Goal: Task Accomplishment & Management: Manage account settings

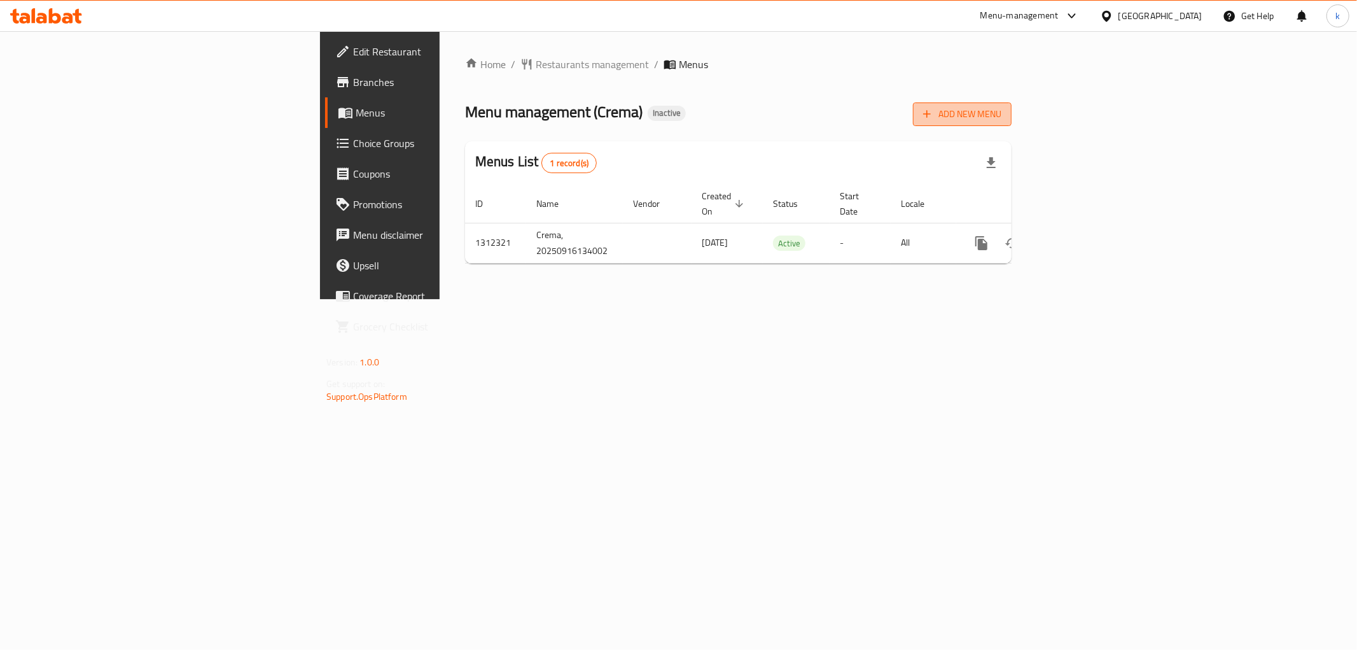
click at [1002, 115] on span "Add New Menu" at bounding box center [962, 114] width 78 height 16
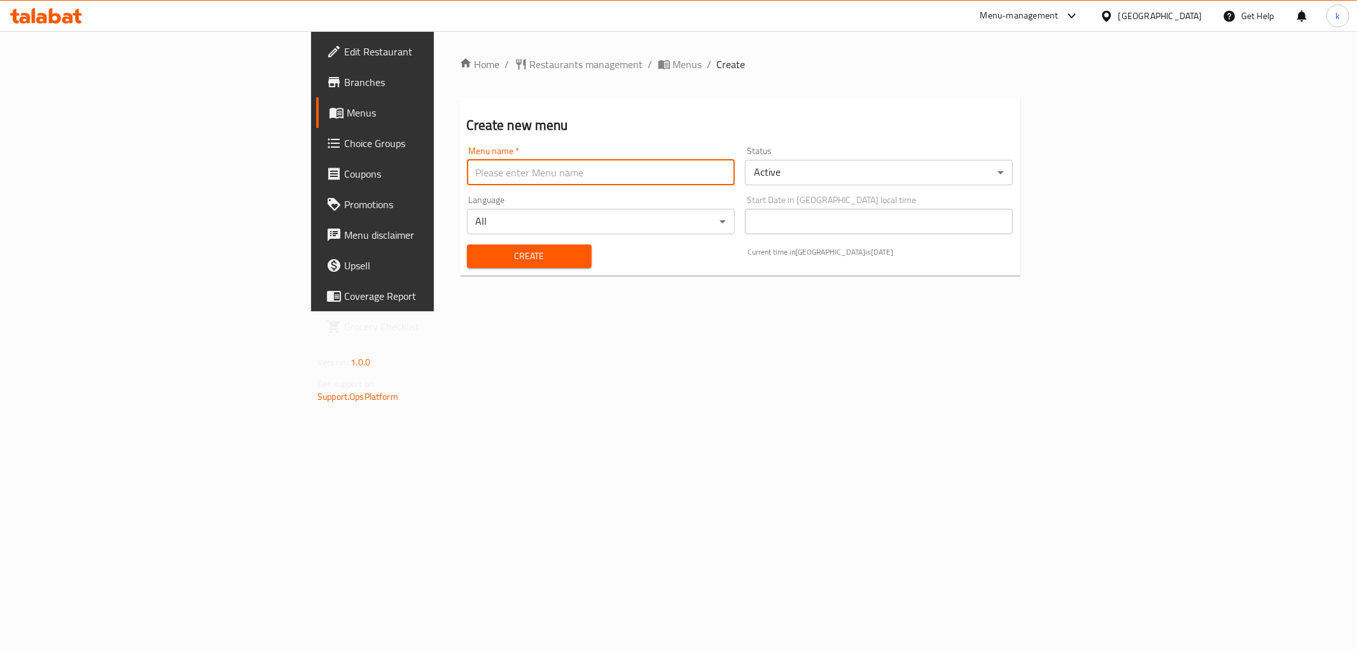
click at [491, 167] on input "text" at bounding box center [601, 172] width 268 height 25
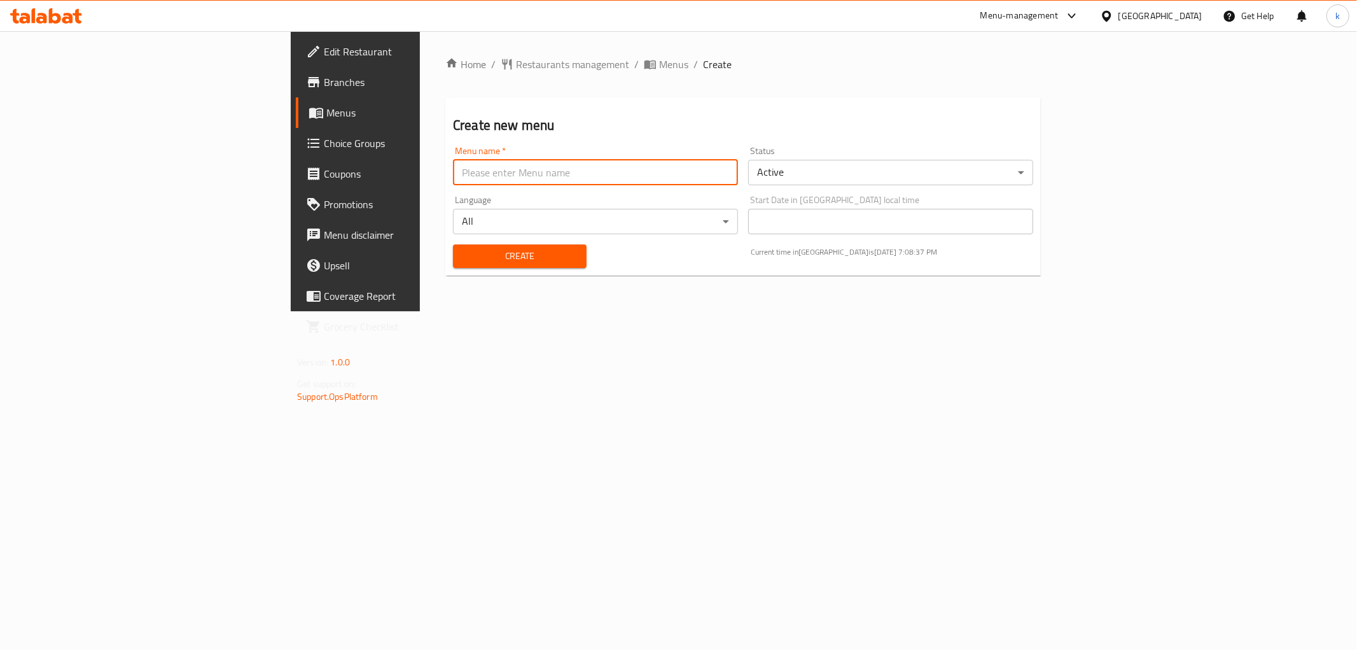
type input "kawthar"
click at [834, 166] on body "​ Menu-management [GEOGRAPHIC_DATA] Get Help k Edit Restaurant Branches Menus C…" at bounding box center [678, 340] width 1357 height 618
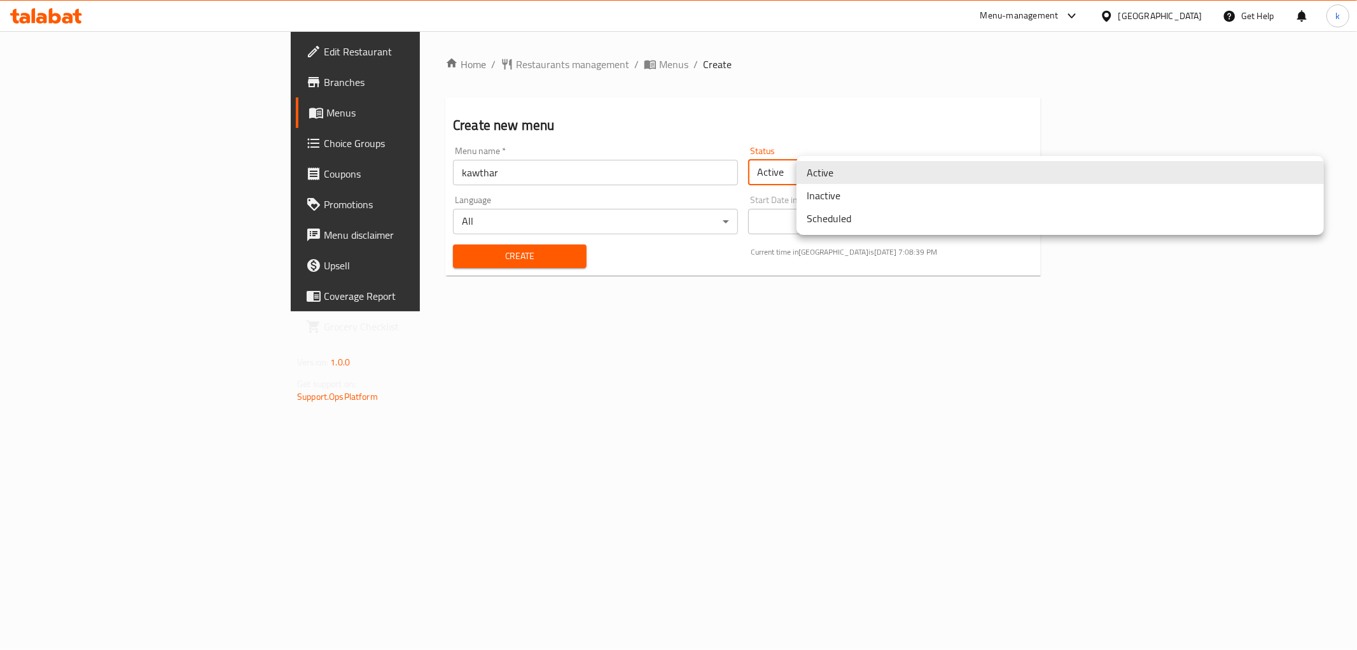
click at [835, 174] on li "Active" at bounding box center [1060, 172] width 527 height 23
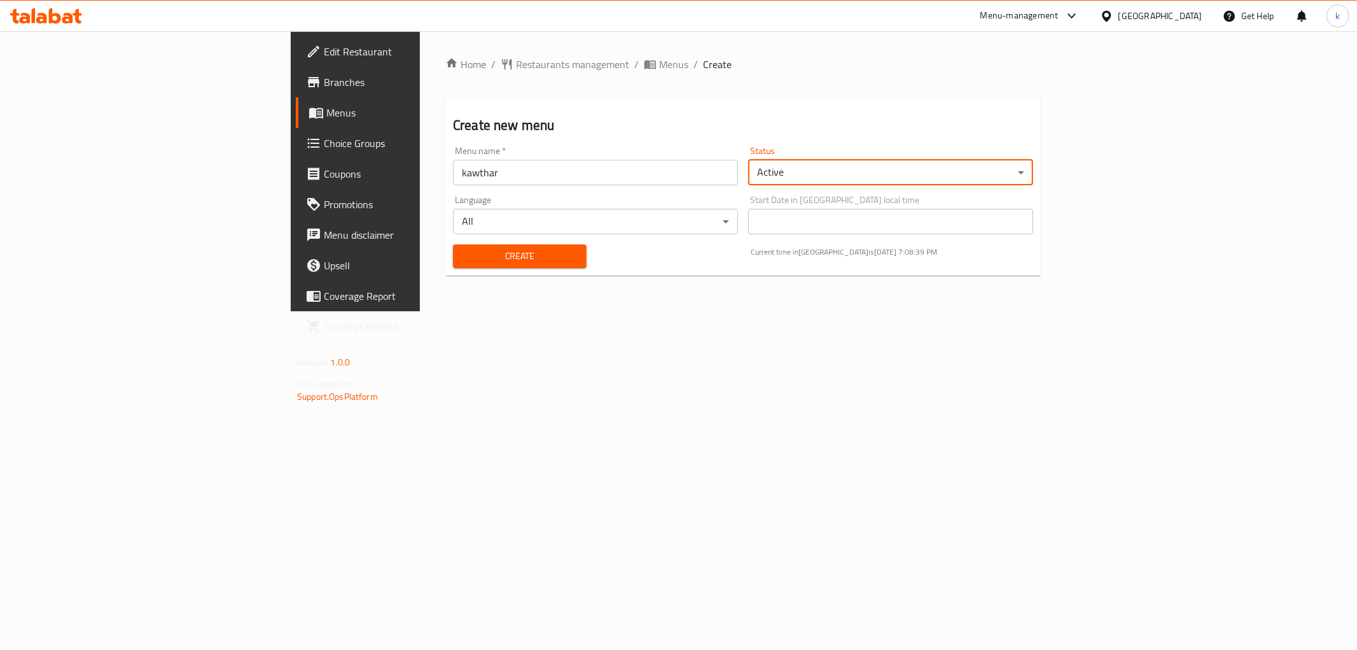
click at [508, 223] on body "​ Menu-management [GEOGRAPHIC_DATA] Get Help k Edit Restaurant Branches Menus C…" at bounding box center [678, 340] width 1357 height 618
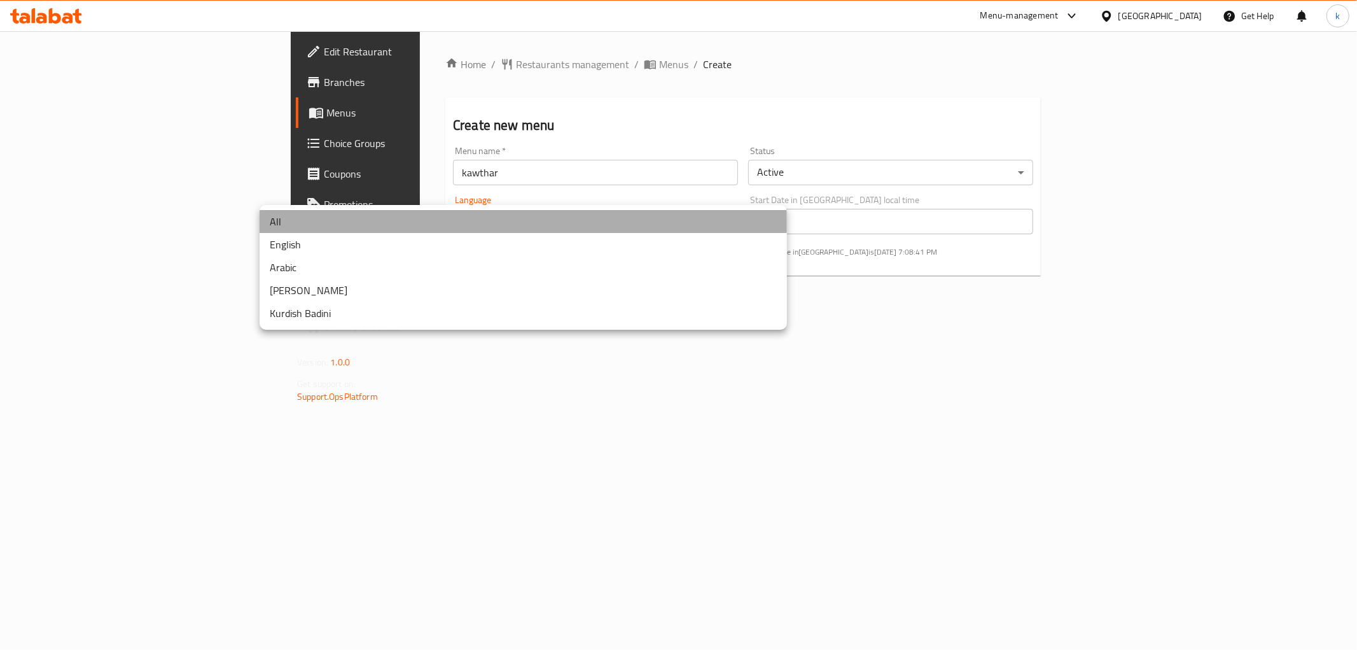
click at [357, 218] on li "All" at bounding box center [523, 221] width 527 height 23
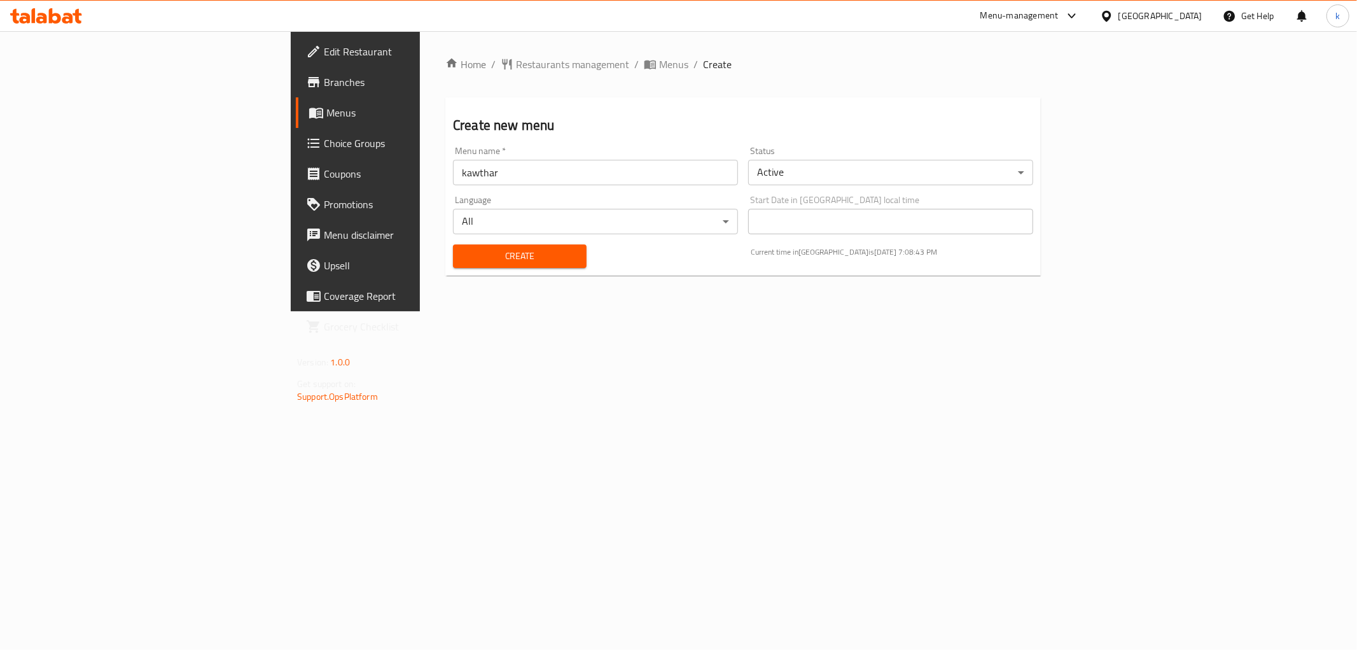
click at [1009, 234] on div "Start Date in [GEOGRAPHIC_DATA] local time Start Date in [GEOGRAPHIC_DATA] loca…" at bounding box center [890, 214] width 295 height 49
click at [463, 257] on span "Create" at bounding box center [519, 256] width 113 height 16
click at [326, 111] on span "Menus" at bounding box center [416, 112] width 181 height 15
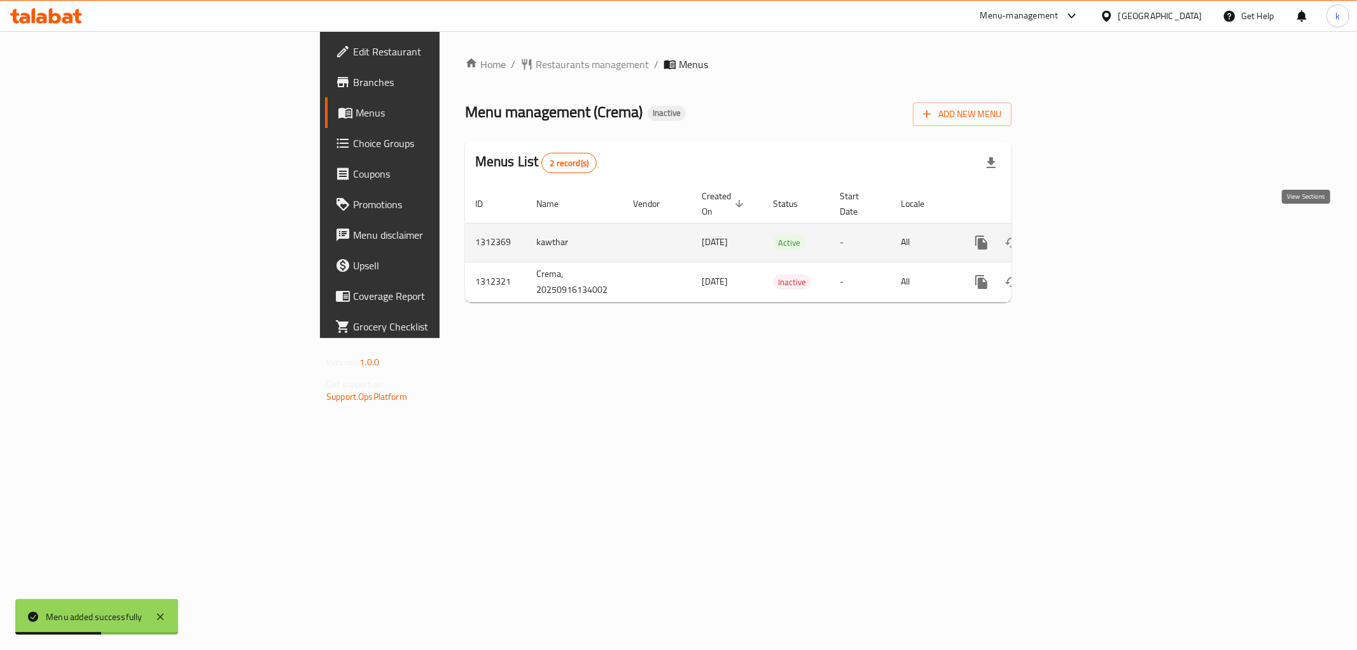
click at [1081, 235] on icon "enhanced table" at bounding box center [1073, 242] width 15 height 15
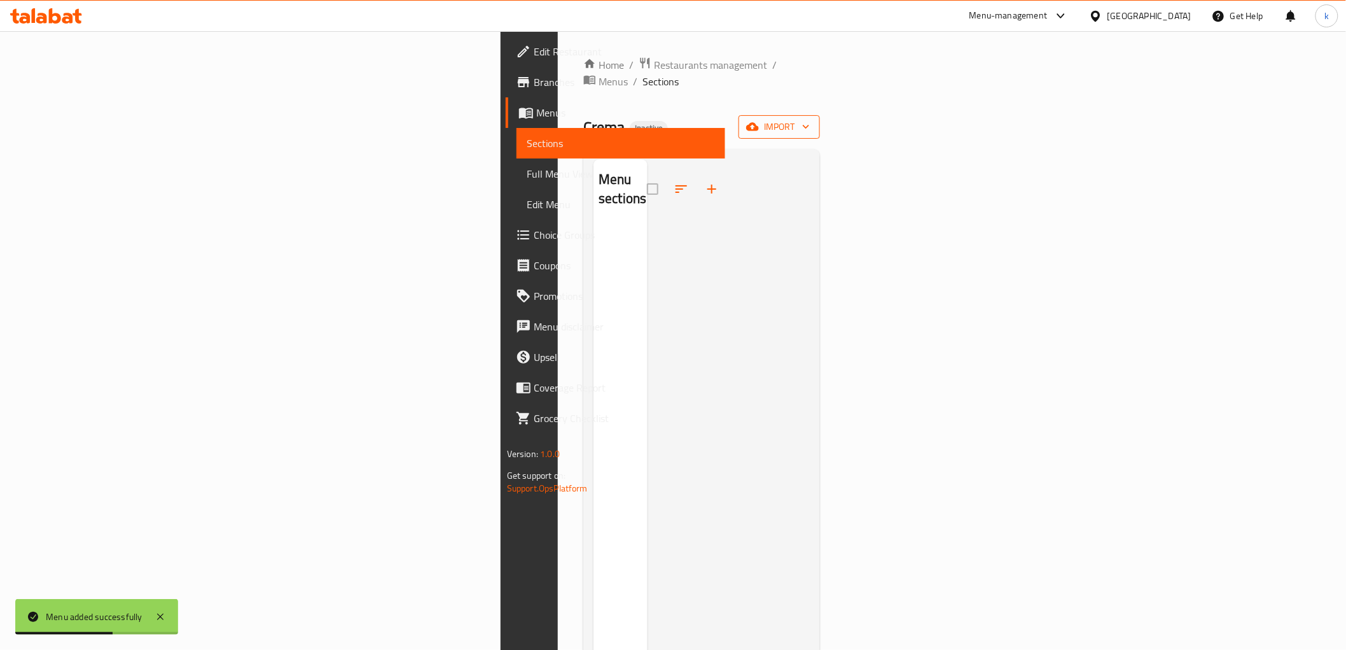
click at [810, 119] on span "import" at bounding box center [779, 127] width 61 height 16
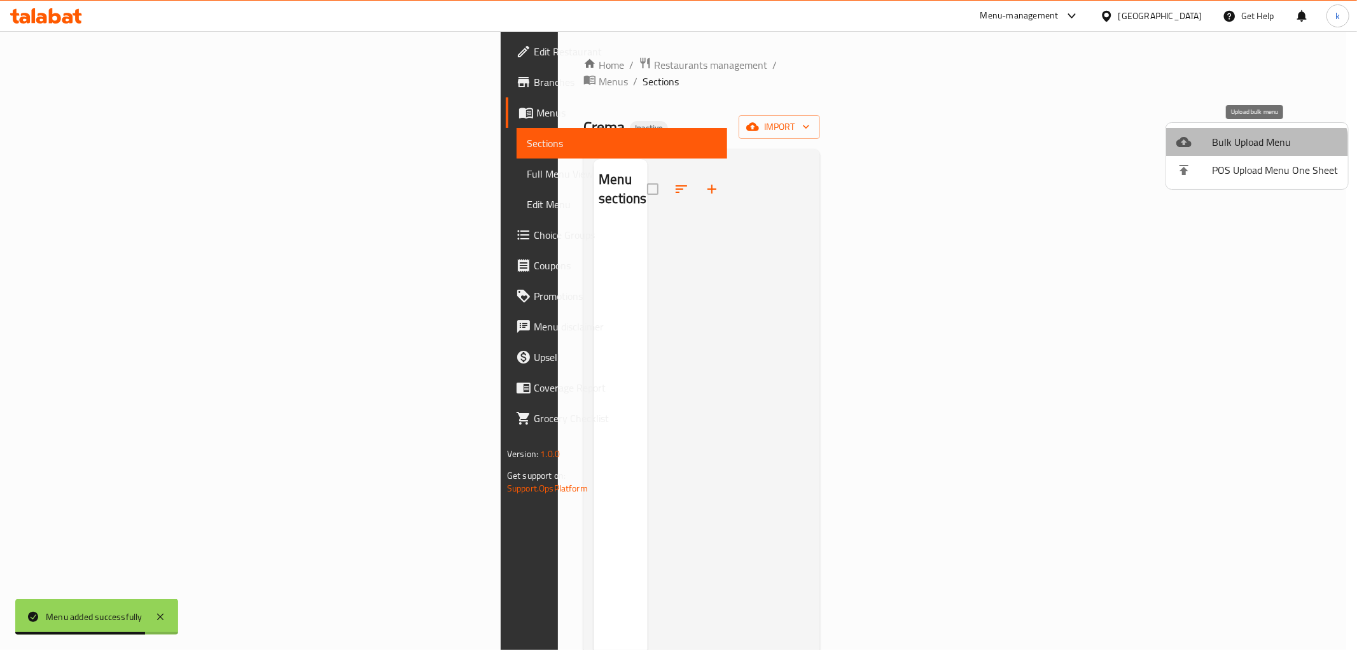
click at [1251, 153] on li "Bulk Upload Menu" at bounding box center [1257, 142] width 182 height 28
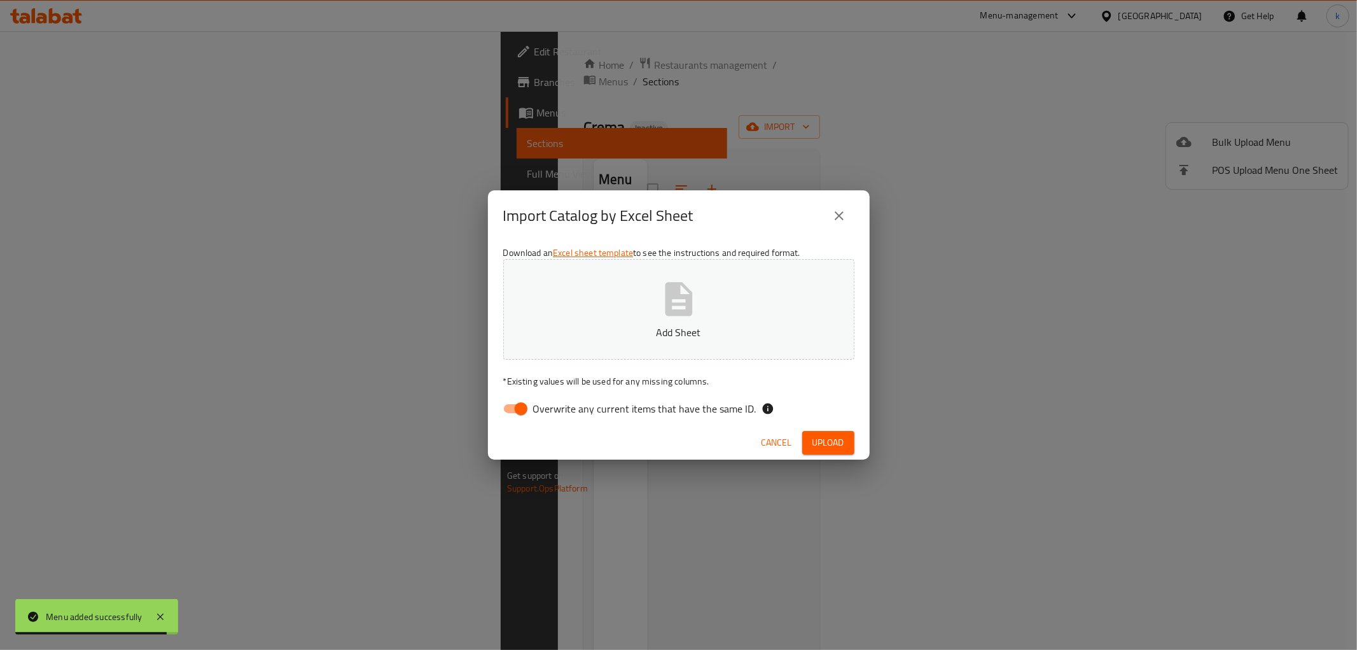
click at [522, 410] on input "Overwrite any current items that have the same ID." at bounding box center [521, 408] width 73 height 24
checkbox input "false"
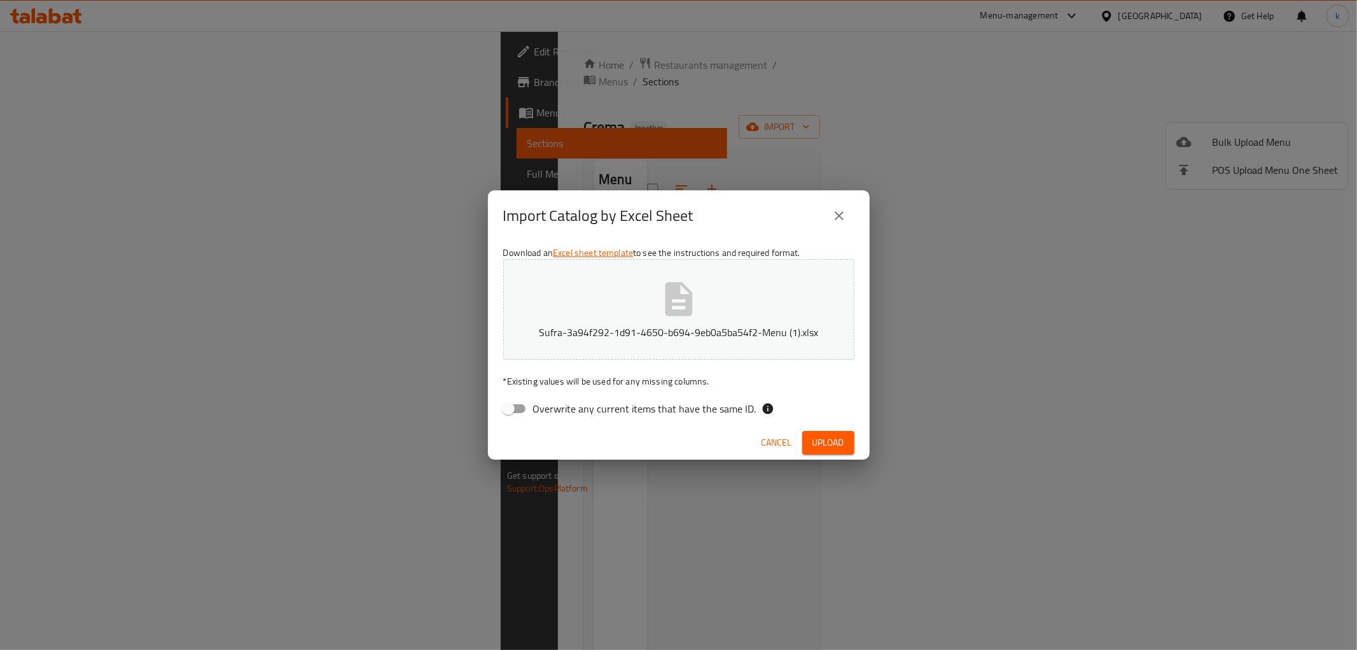
click at [819, 437] on span "Upload" at bounding box center [829, 443] width 32 height 16
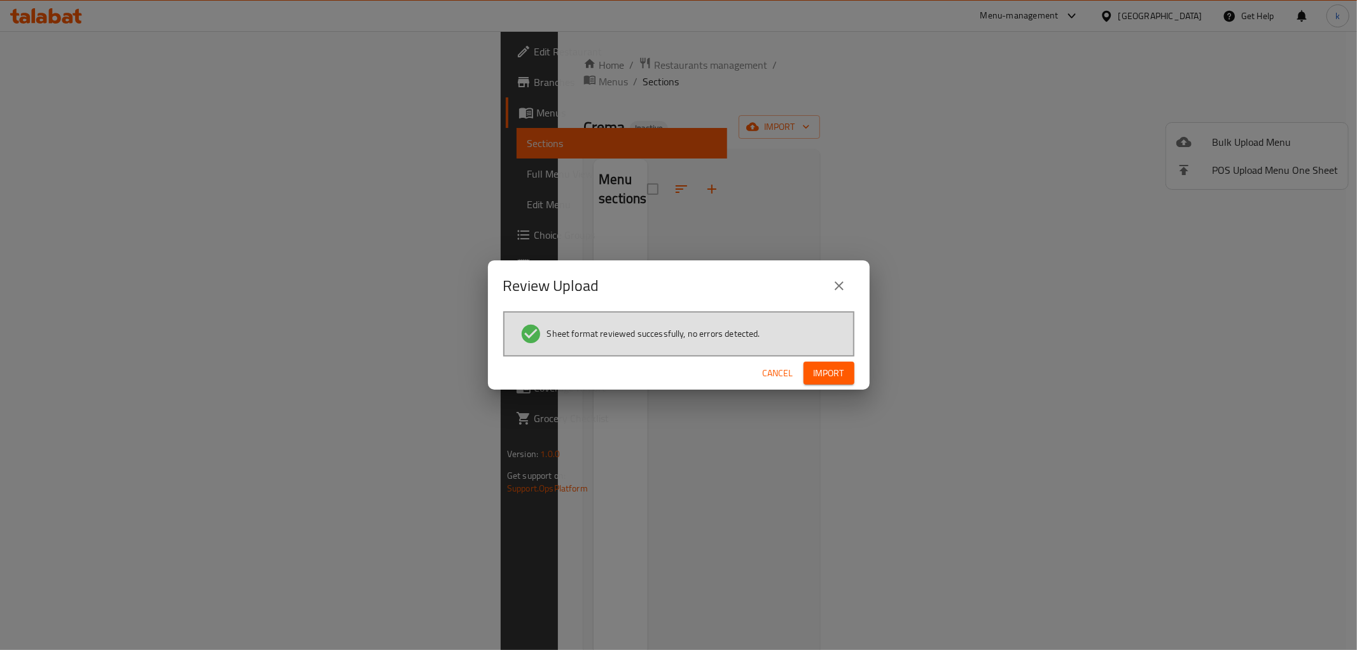
click at [819, 376] on span "Import" at bounding box center [829, 373] width 31 height 16
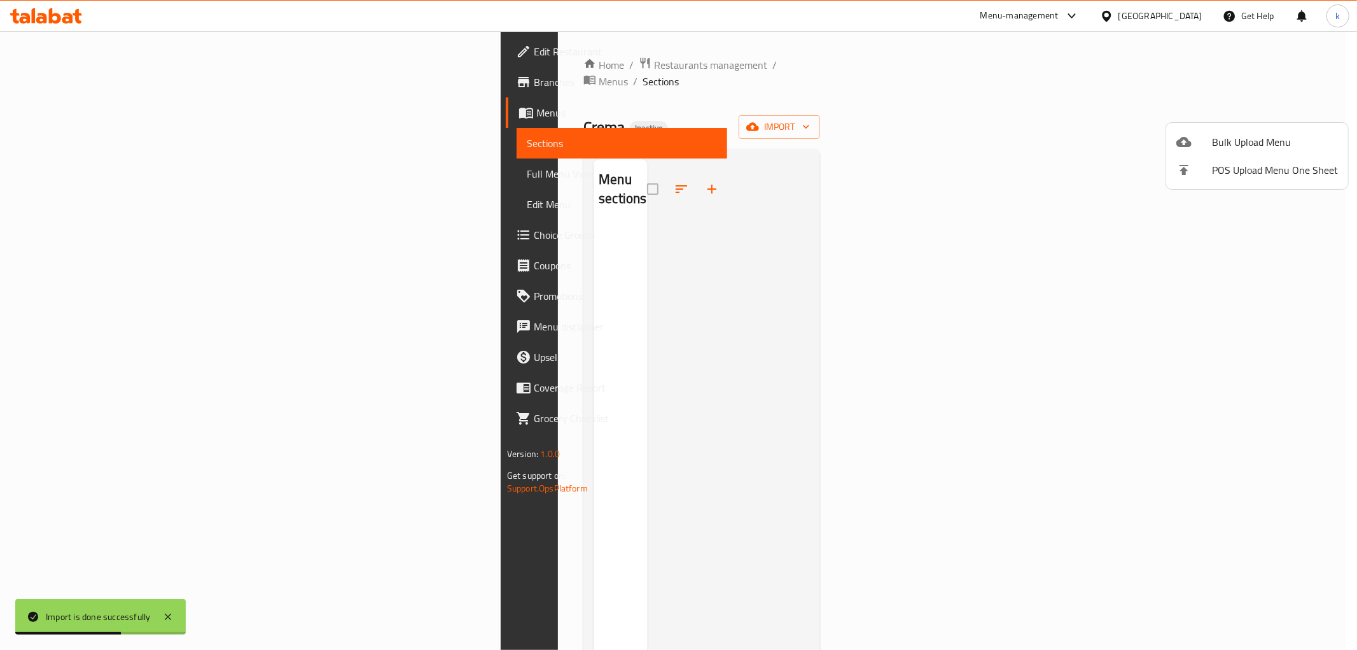
click at [41, 91] on div at bounding box center [678, 325] width 1357 height 650
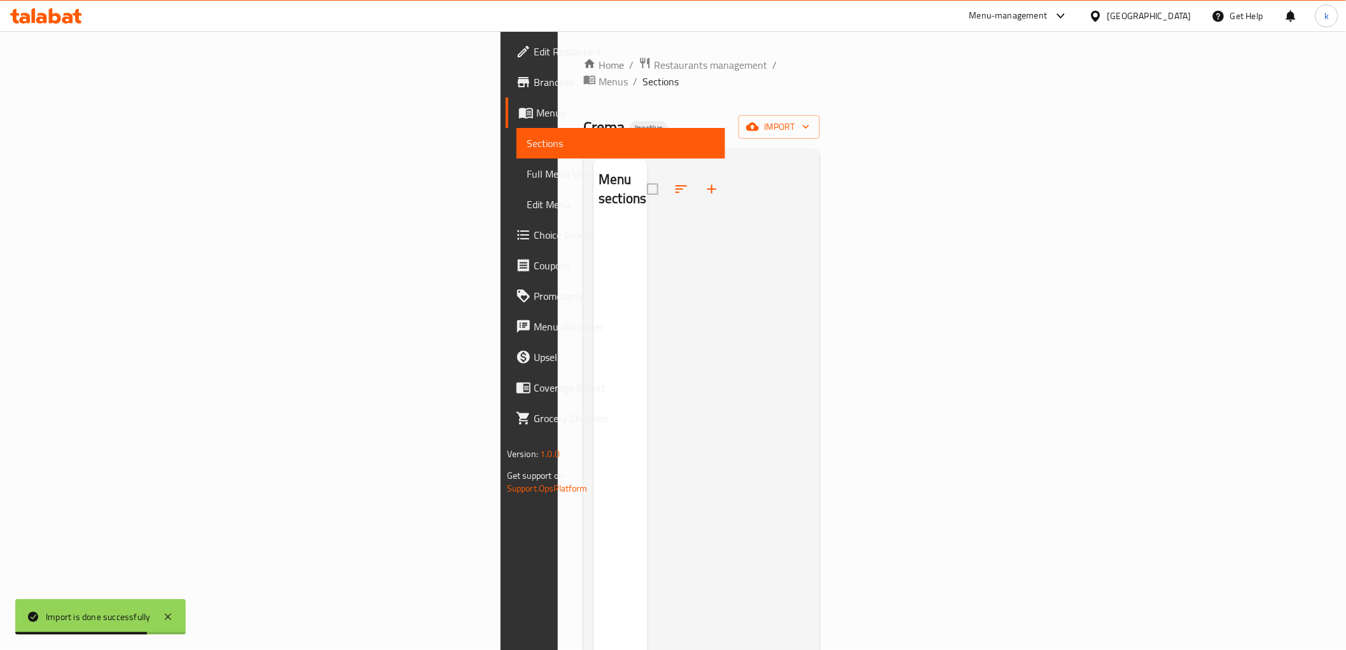
click at [536, 107] on span "Menus" at bounding box center [625, 112] width 179 height 15
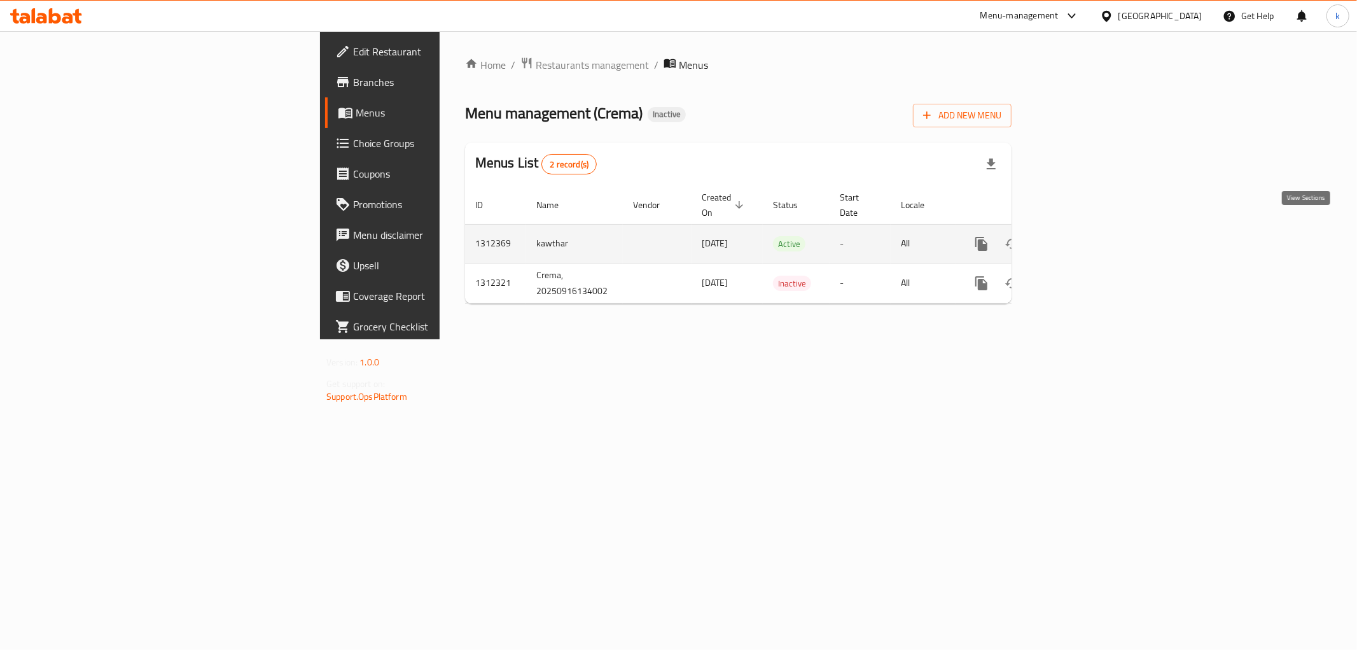
click at [1081, 236] on icon "enhanced table" at bounding box center [1073, 243] width 15 height 15
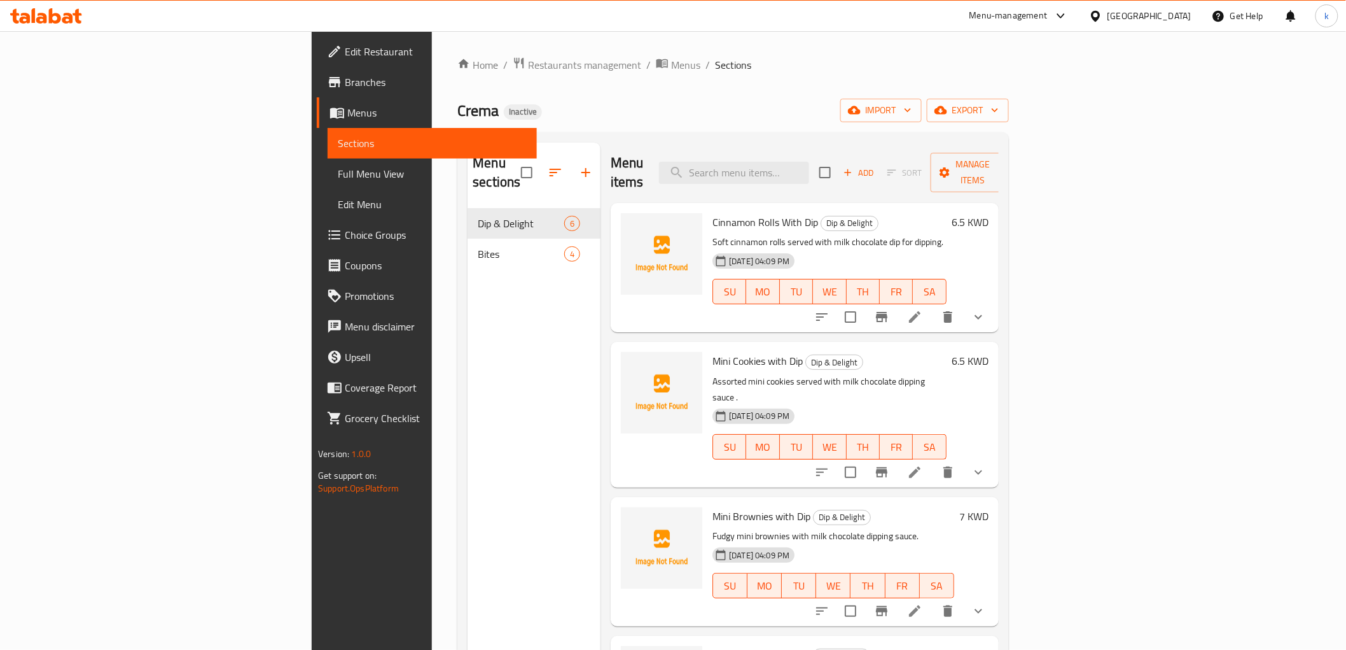
click at [338, 169] on span "Full Menu View" at bounding box center [432, 173] width 188 height 15
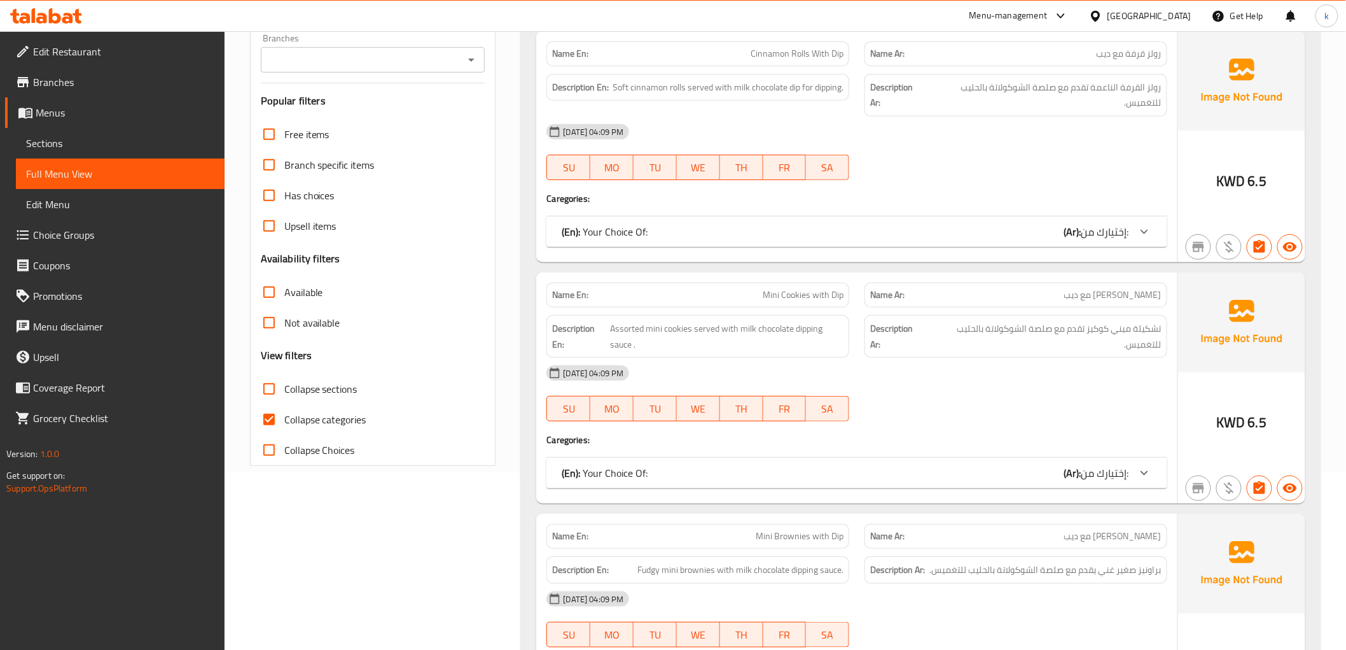
scroll to position [283, 0]
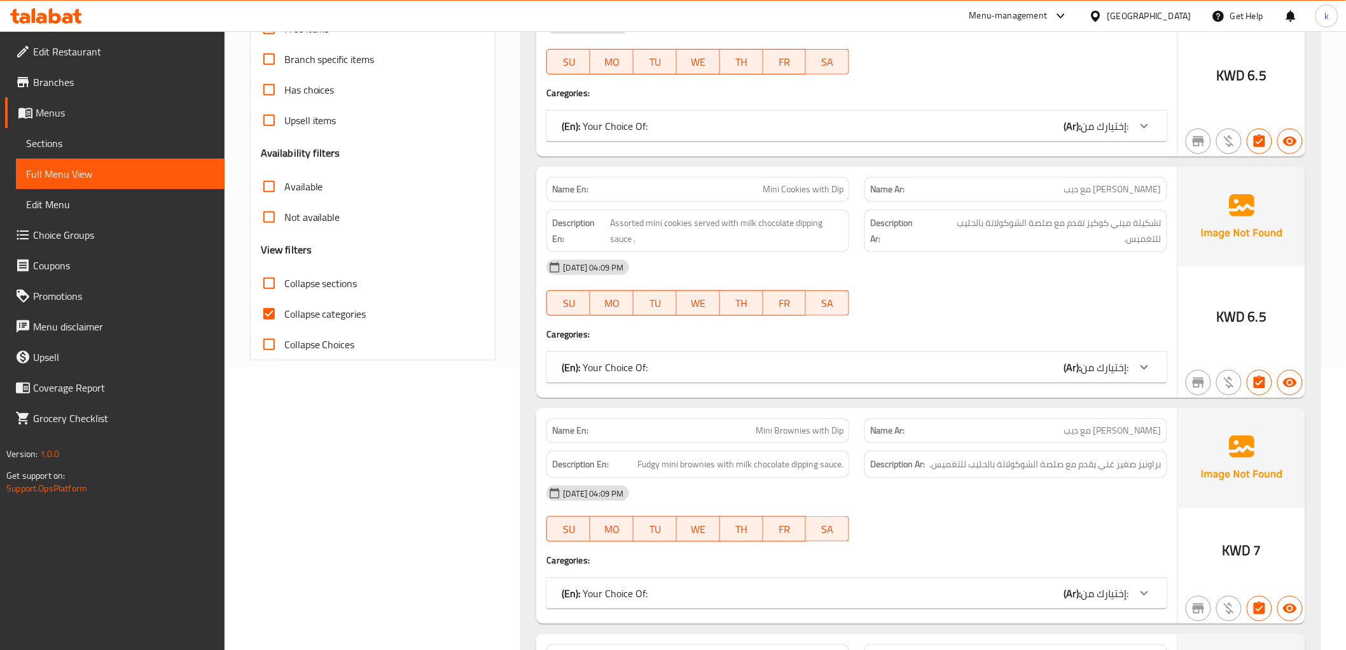
click at [321, 312] on span "Collapse categories" at bounding box center [325, 313] width 82 height 15
click at [284, 312] on input "Collapse categories" at bounding box center [269, 313] width 31 height 31
checkbox input "false"
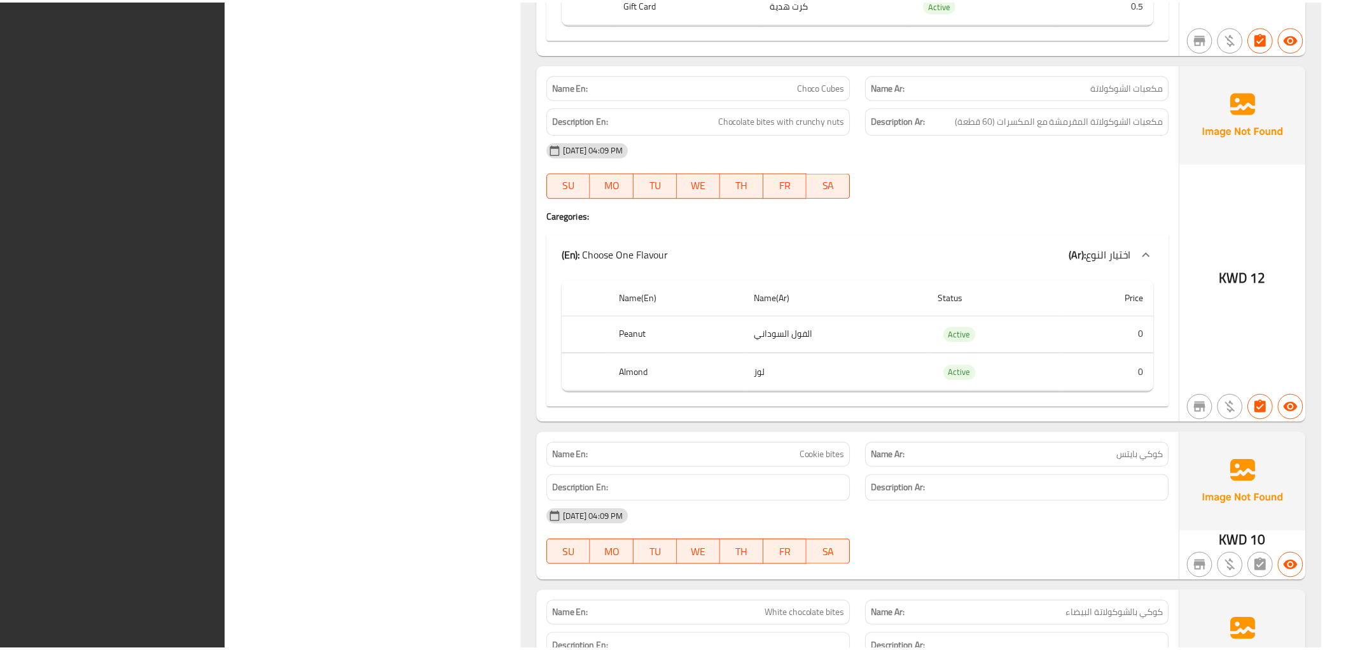
scroll to position [2733, 0]
